Goal: Check status

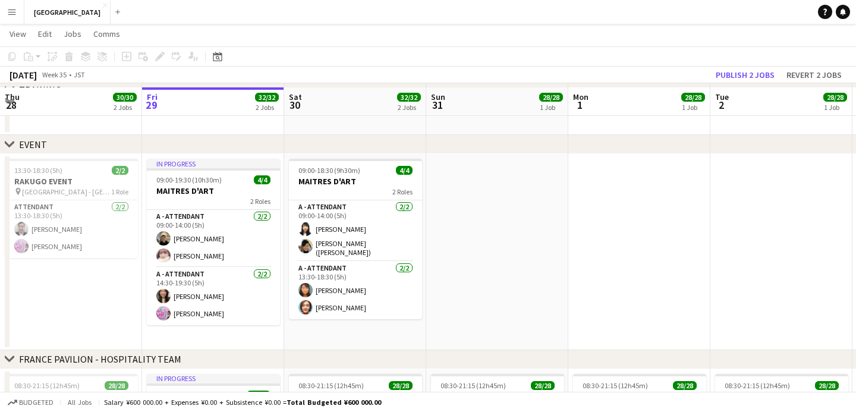
scroll to position [93, 0]
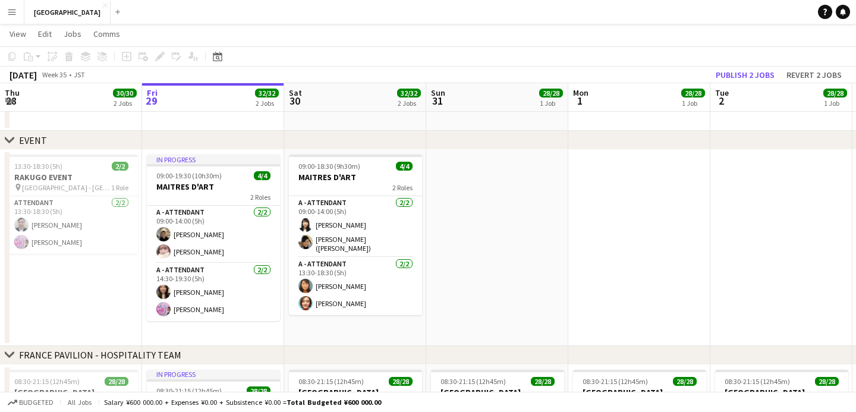
click at [11, 14] on app-icon "Menu" at bounding box center [12, 12] width 10 height 10
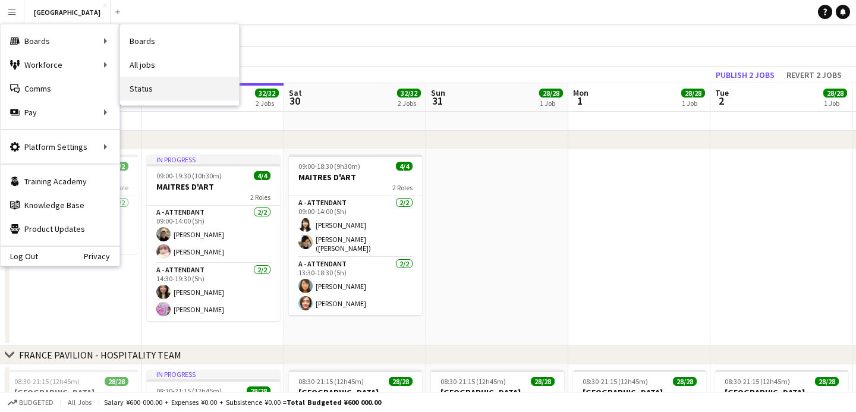
click at [159, 89] on link "Status" at bounding box center [179, 89] width 119 height 24
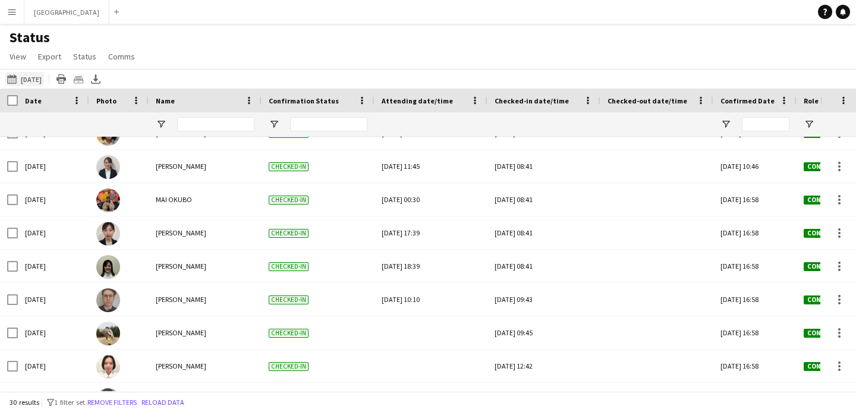
click at [28, 80] on button "[DATE] to [DATE] [DATE]" at bounding box center [24, 79] width 39 height 14
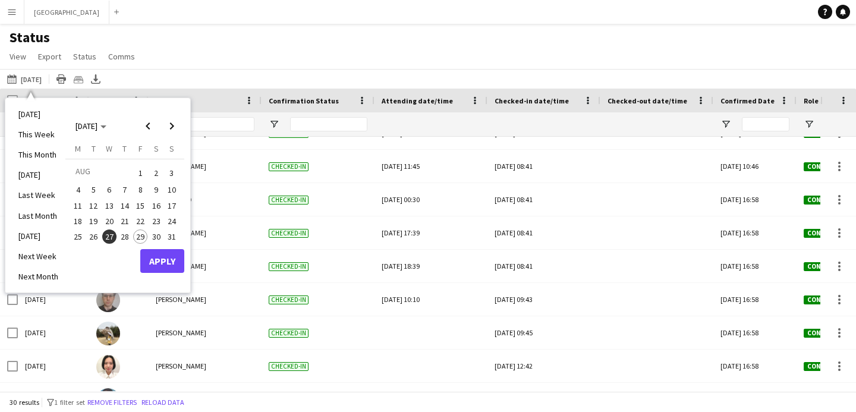
click at [140, 238] on span "29" at bounding box center [140, 236] width 14 height 14
click at [162, 257] on button "Apply" at bounding box center [162, 261] width 44 height 24
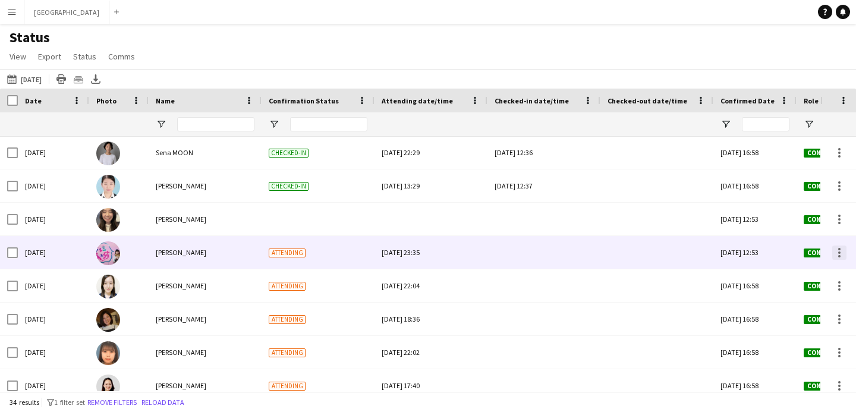
scroll to position [799, 0]
click at [840, 254] on div at bounding box center [839, 253] width 14 height 14
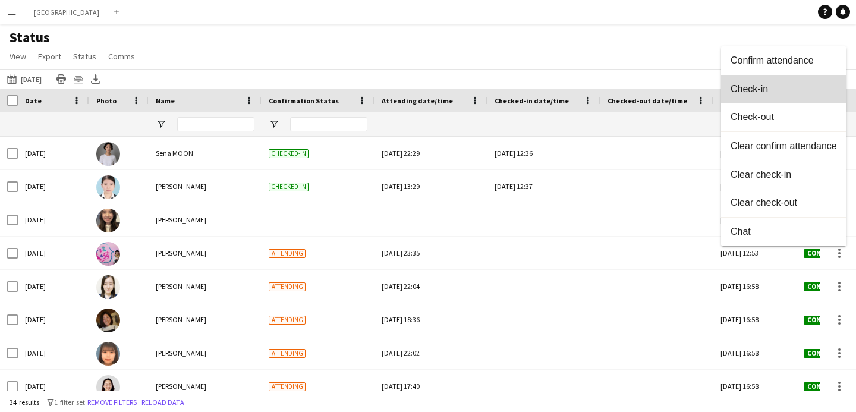
click at [760, 95] on button "Check-in" at bounding box center [783, 89] width 125 height 29
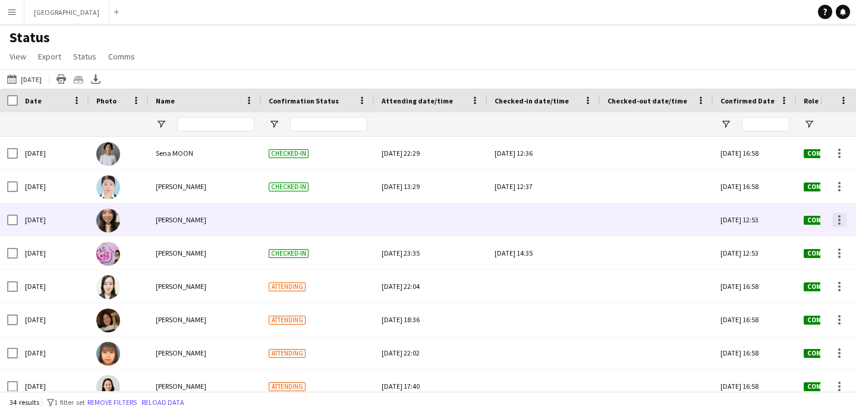
click at [841, 220] on div at bounding box center [839, 220] width 14 height 14
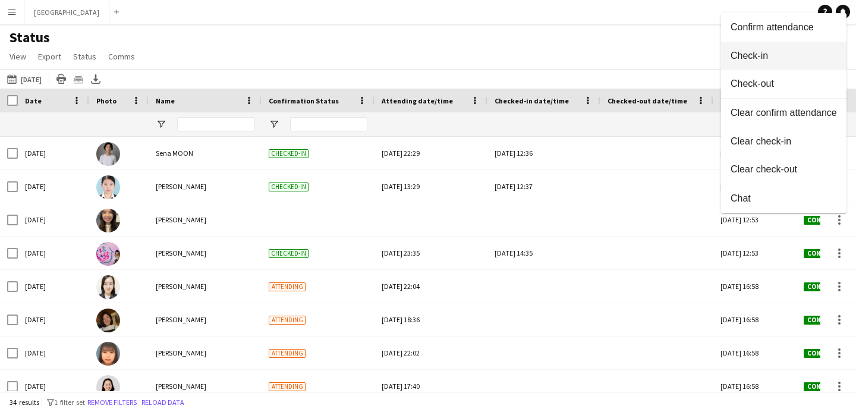
click at [741, 55] on span "Check-in" at bounding box center [783, 56] width 106 height 11
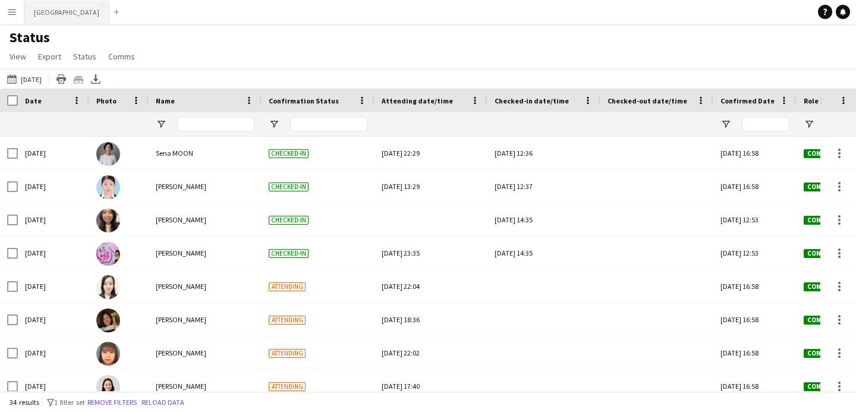
click at [71, 14] on button "[GEOGRAPHIC_DATA] Close" at bounding box center [66, 12] width 85 height 23
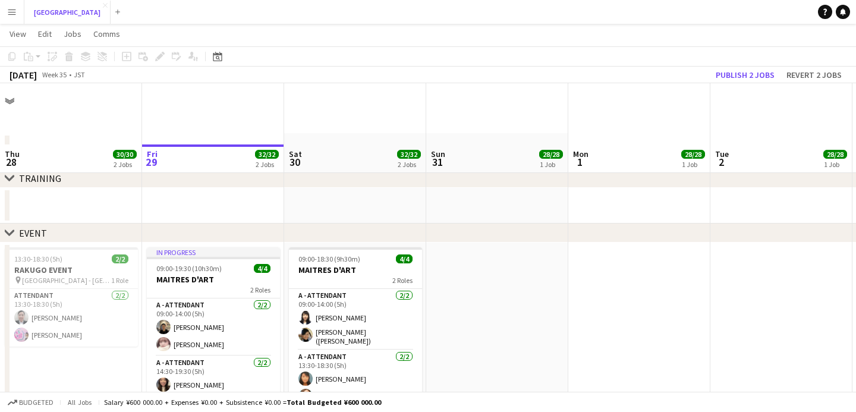
scroll to position [66, 0]
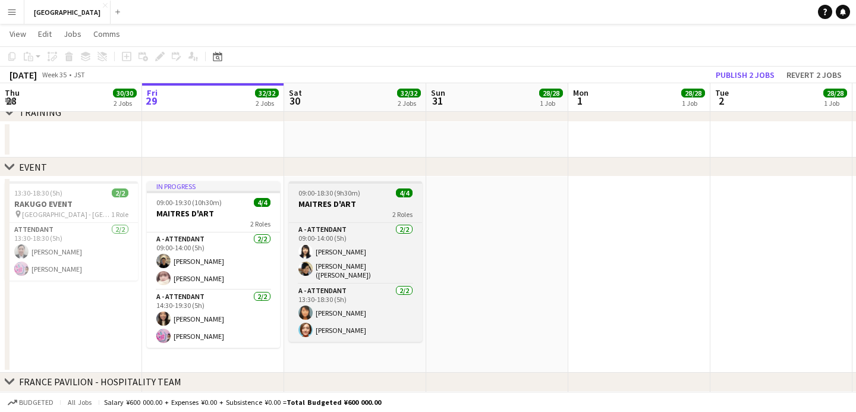
click at [328, 207] on h3 "MAITRES D'ART" at bounding box center [355, 203] width 133 height 11
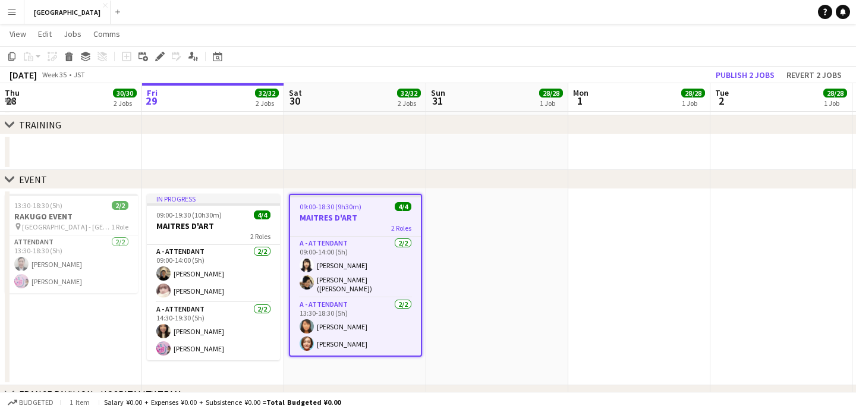
scroll to position [0, 0]
